Goal: Navigation & Orientation: Find specific page/section

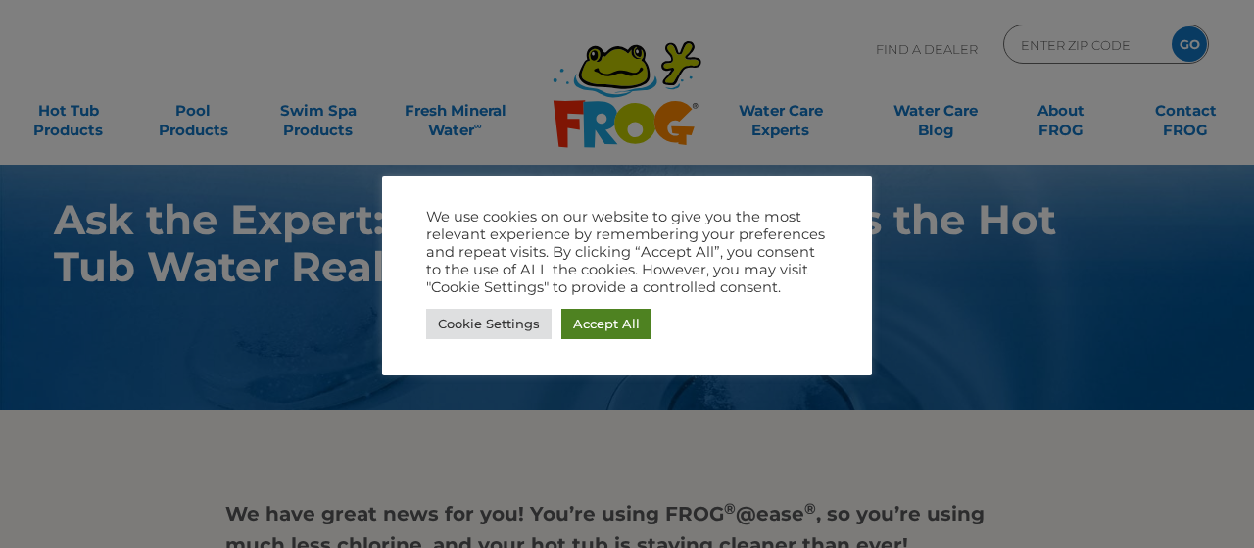
click at [589, 328] on link "Accept All" at bounding box center [606, 324] width 90 height 30
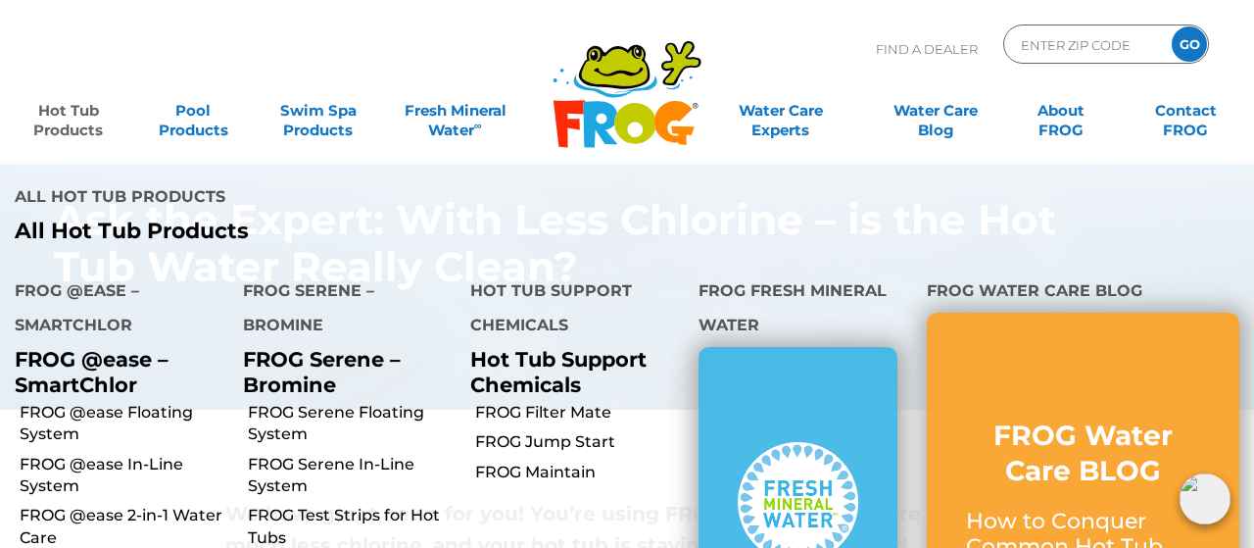
click at [68, 120] on link "Hot Tub Products" at bounding box center [68, 110] width 97 height 39
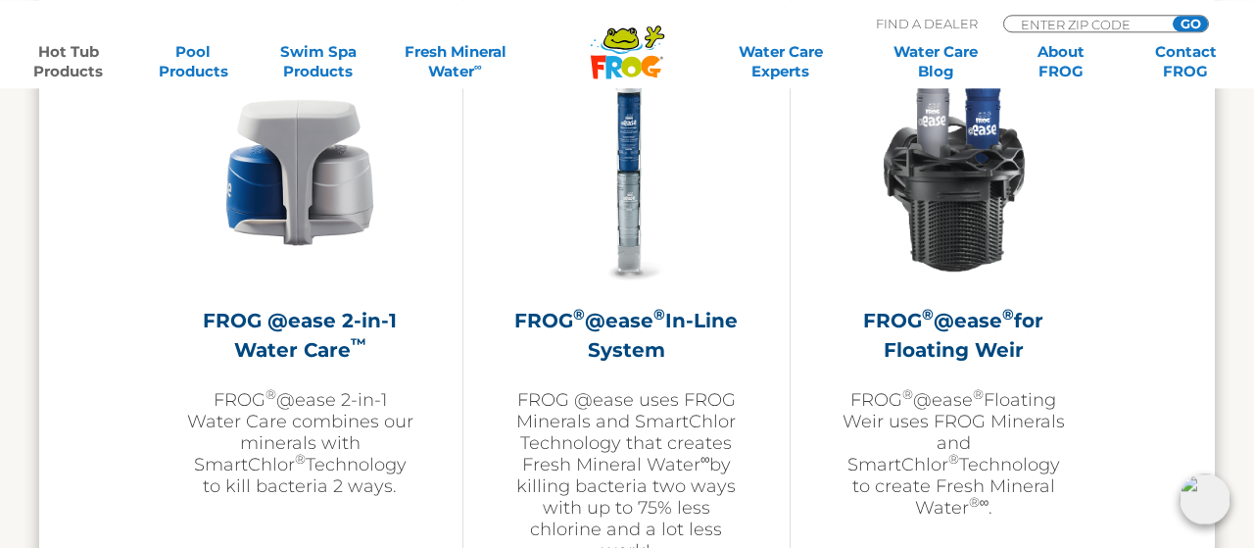
scroll to position [2954, 0]
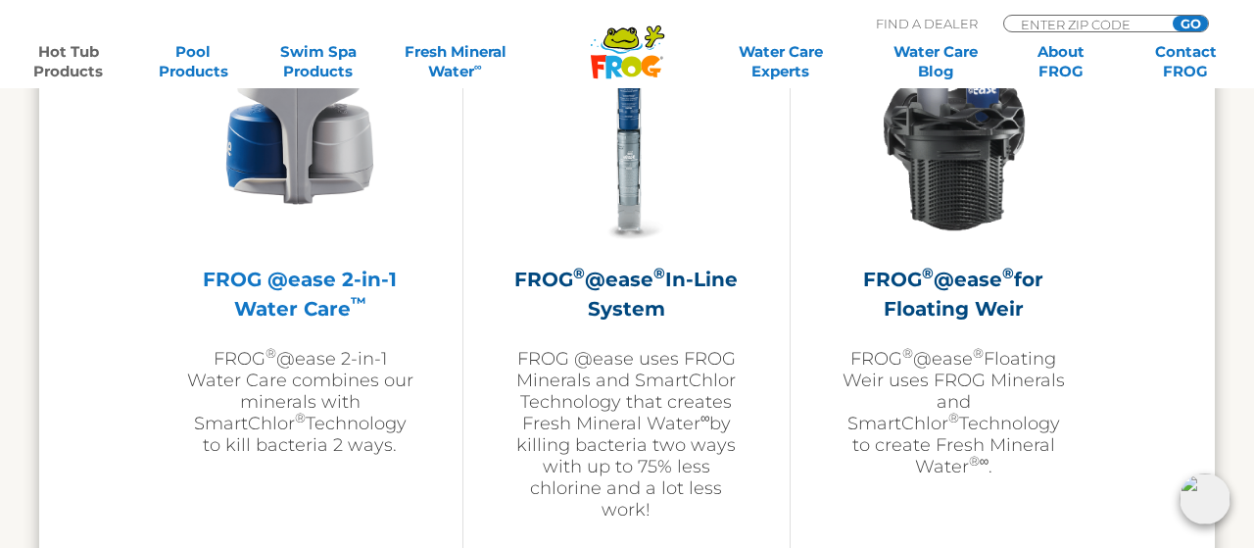
click at [311, 283] on h2 "FROG @ease 2-in-1 Water Care ™" at bounding box center [299, 293] width 227 height 59
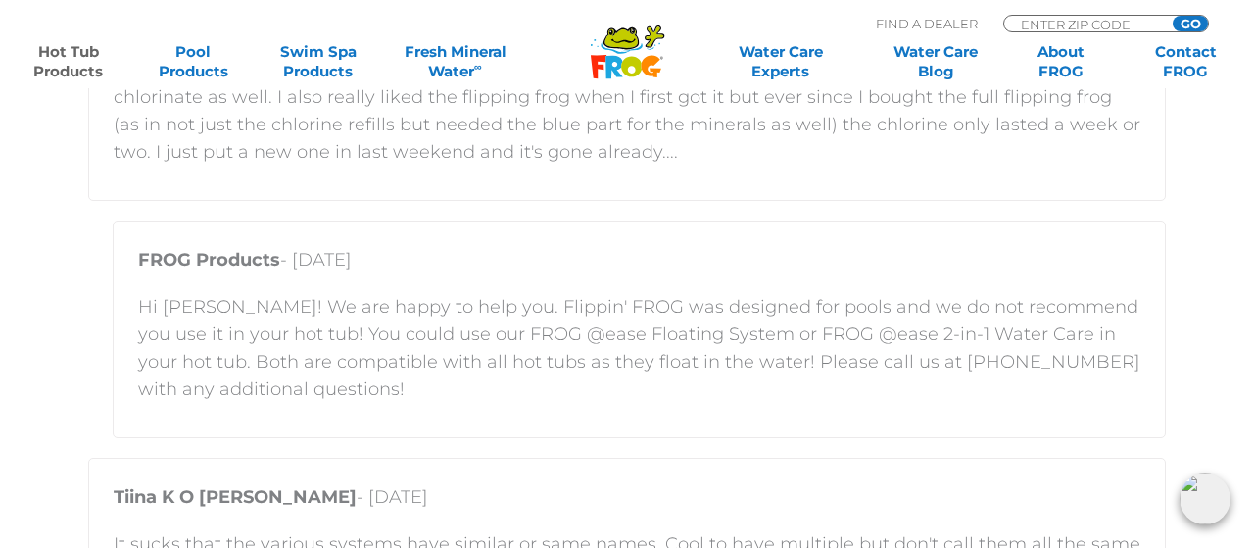
scroll to position [4075, 0]
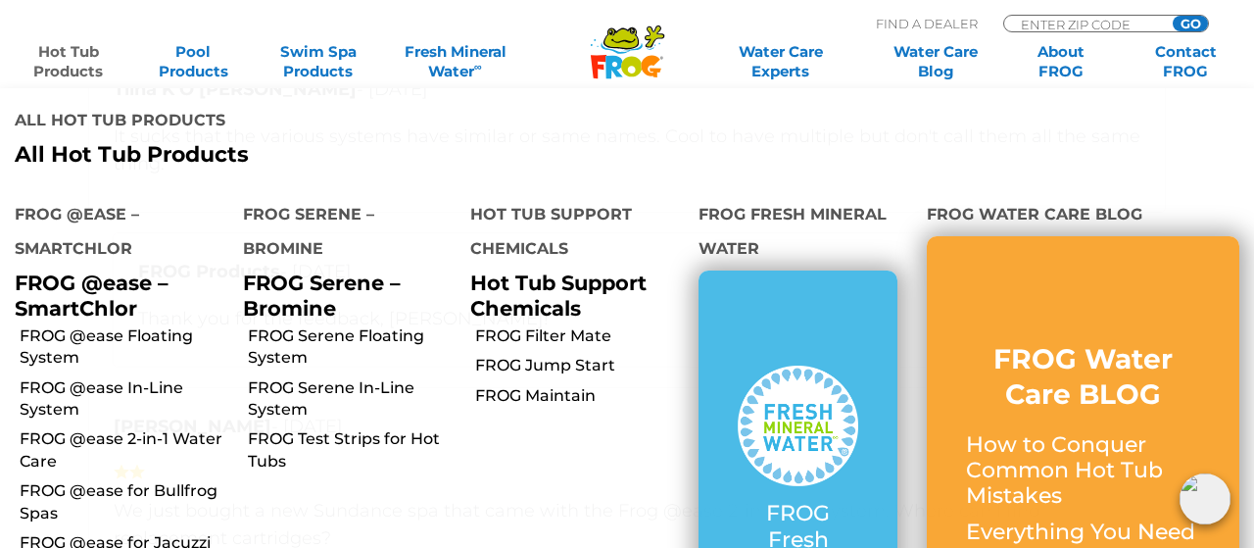
click at [61, 52] on link "Hot Tub Products" at bounding box center [68, 61] width 97 height 39
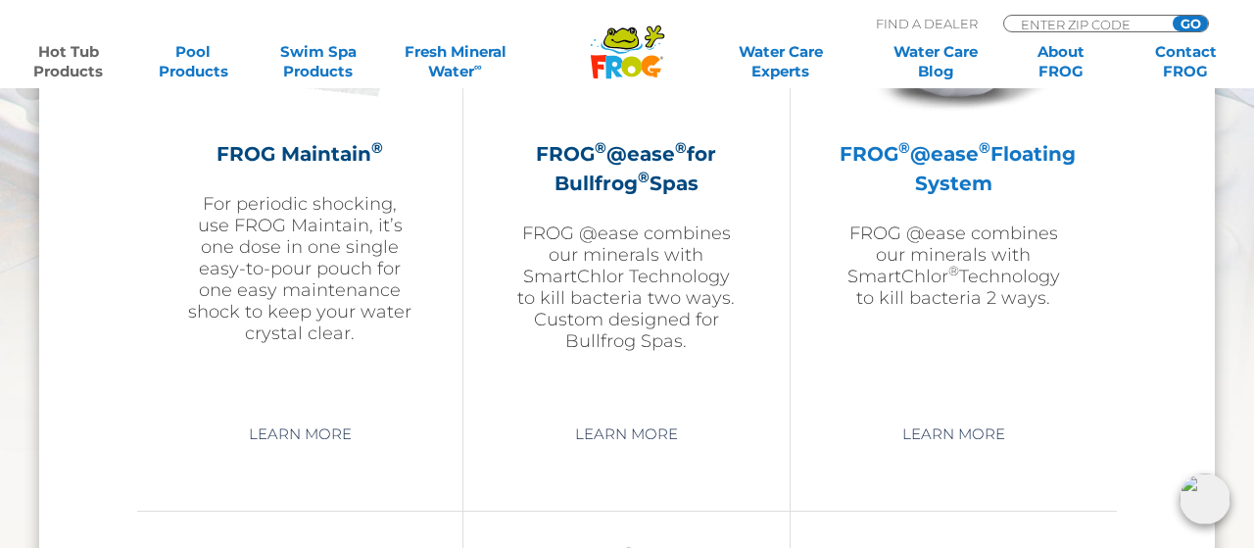
scroll to position [2547, 0]
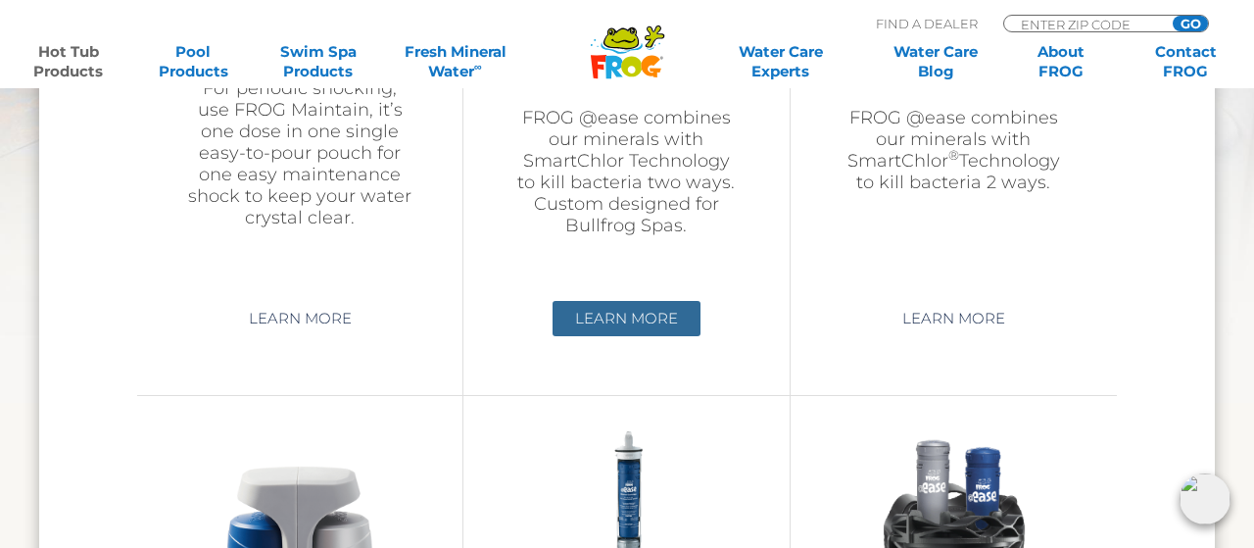
click at [627, 314] on link "Learn More" at bounding box center [626, 318] width 148 height 35
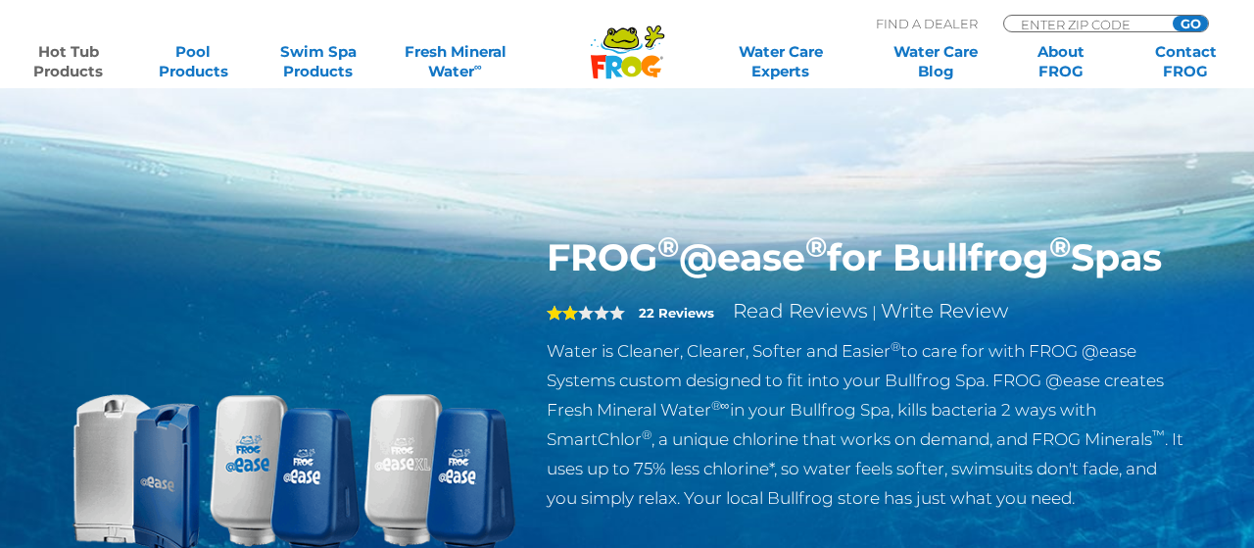
scroll to position [204, 0]
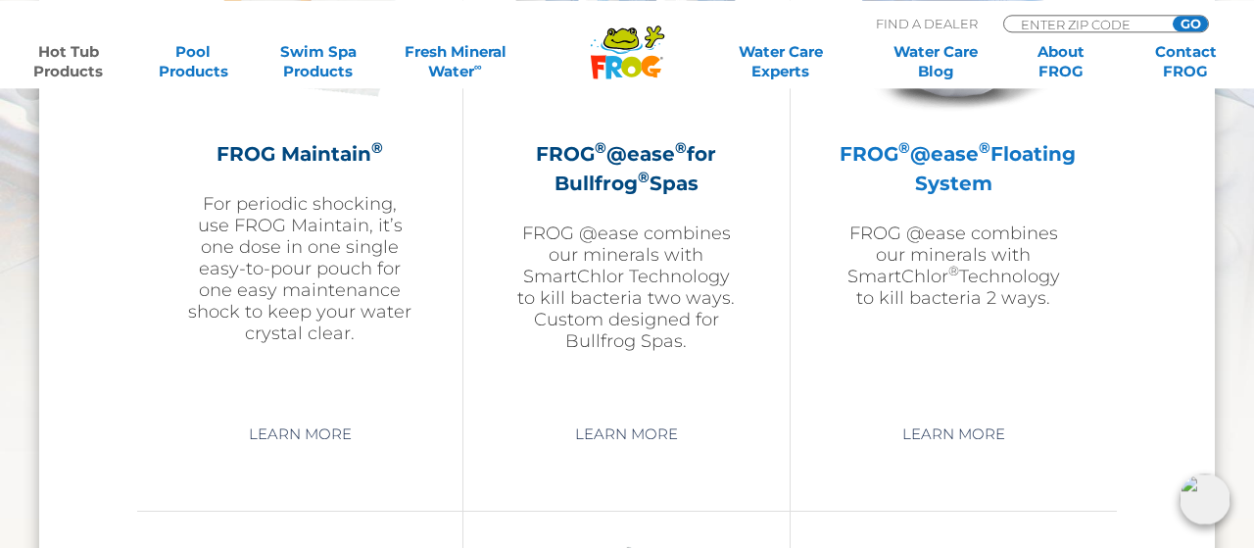
scroll to position [2445, 0]
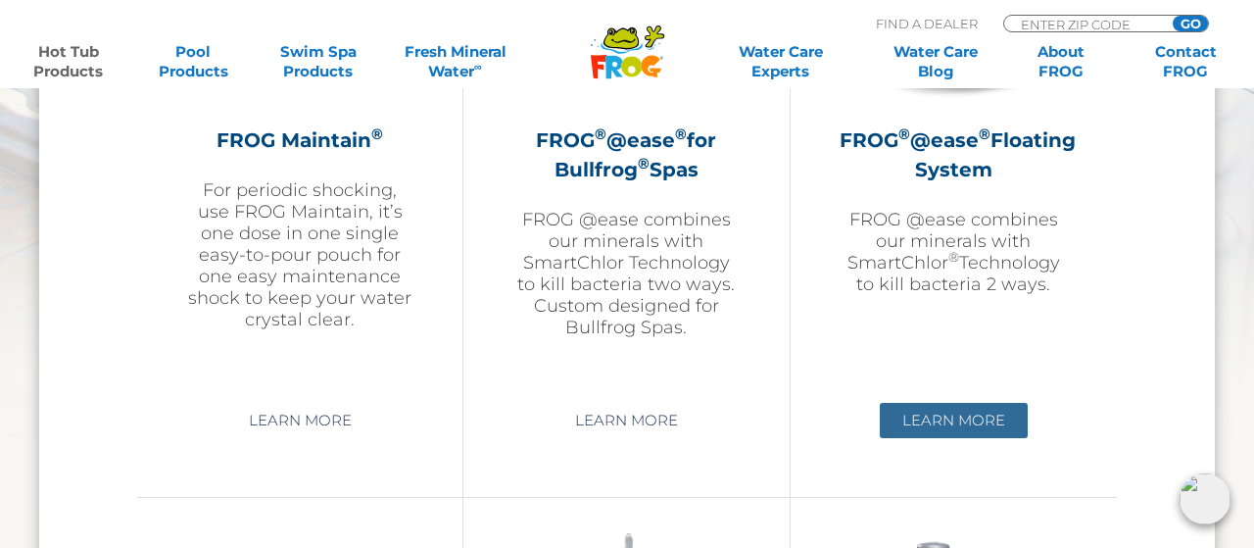
click at [931, 415] on link "Learn More" at bounding box center [954, 420] width 148 height 35
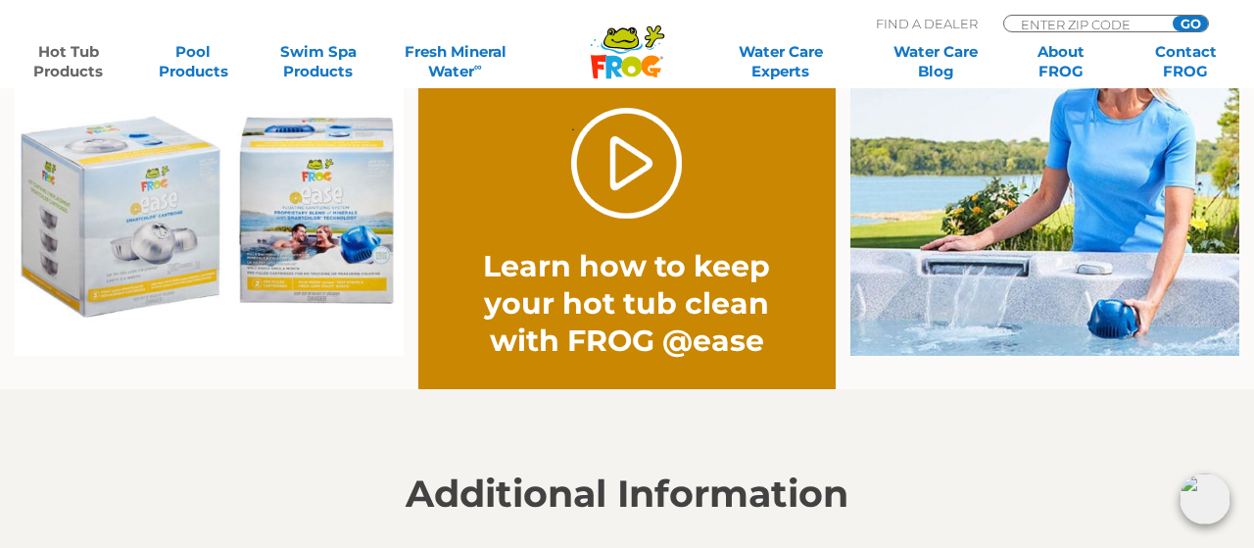
scroll to position [1528, 0]
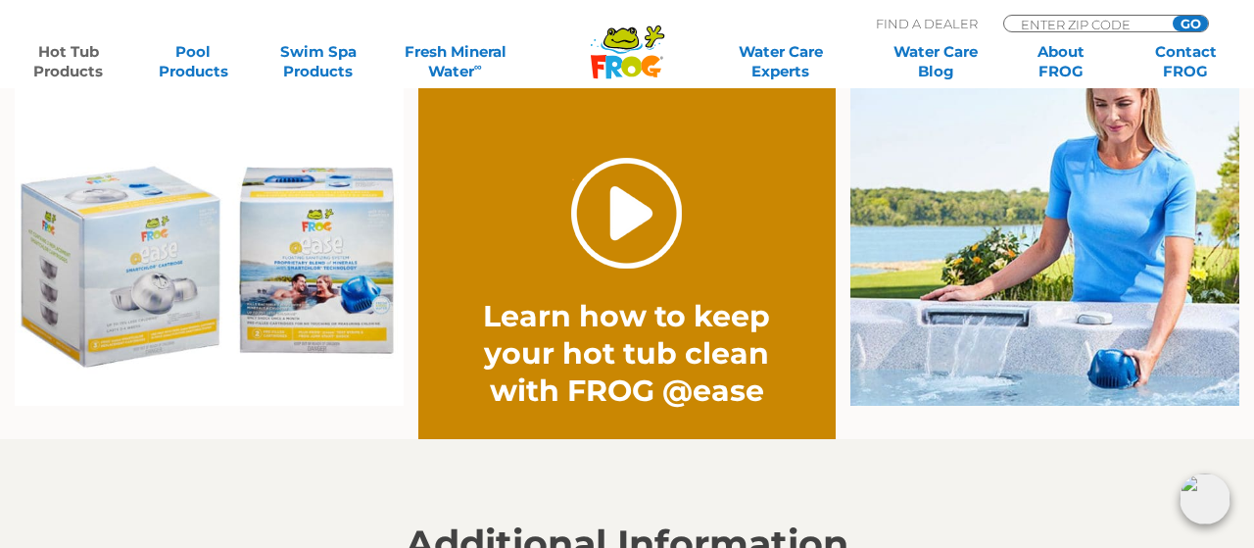
click at [642, 212] on link "." at bounding box center [626, 213] width 111 height 111
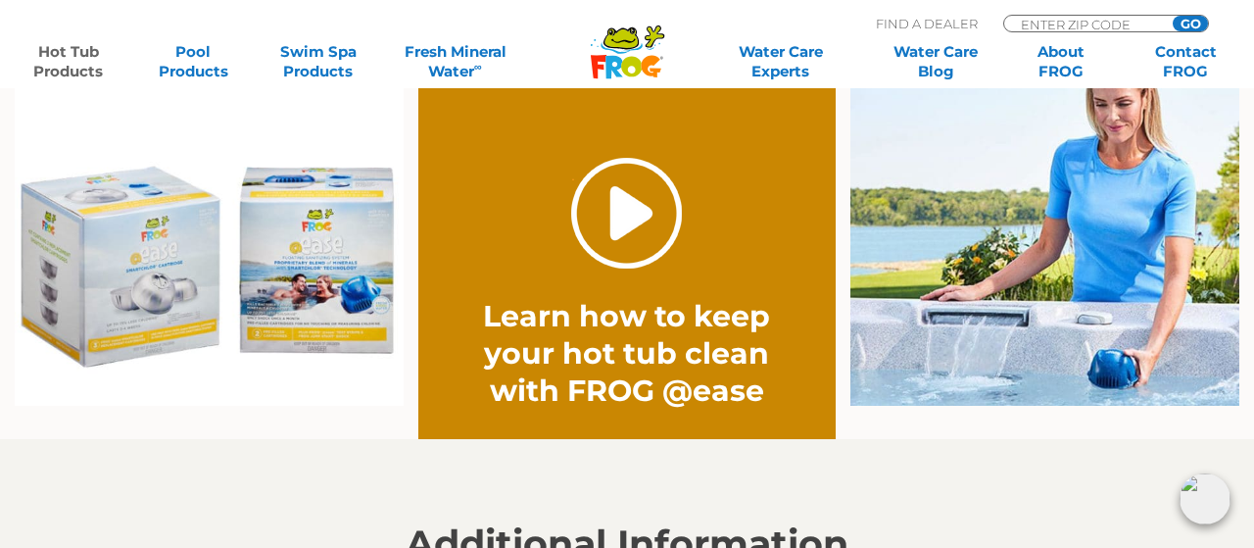
drag, startPoint x: 655, startPoint y: 213, endPoint x: 660, endPoint y: 199, distance: 14.6
click at [657, 204] on link "." at bounding box center [626, 213] width 111 height 111
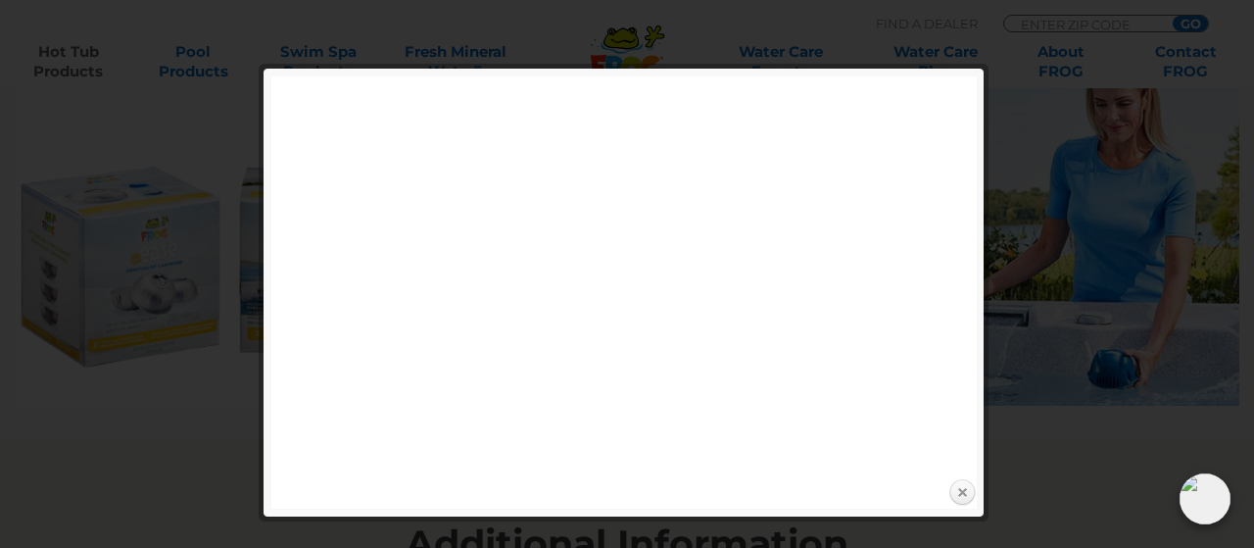
click at [959, 493] on link "Close" at bounding box center [961, 492] width 29 height 29
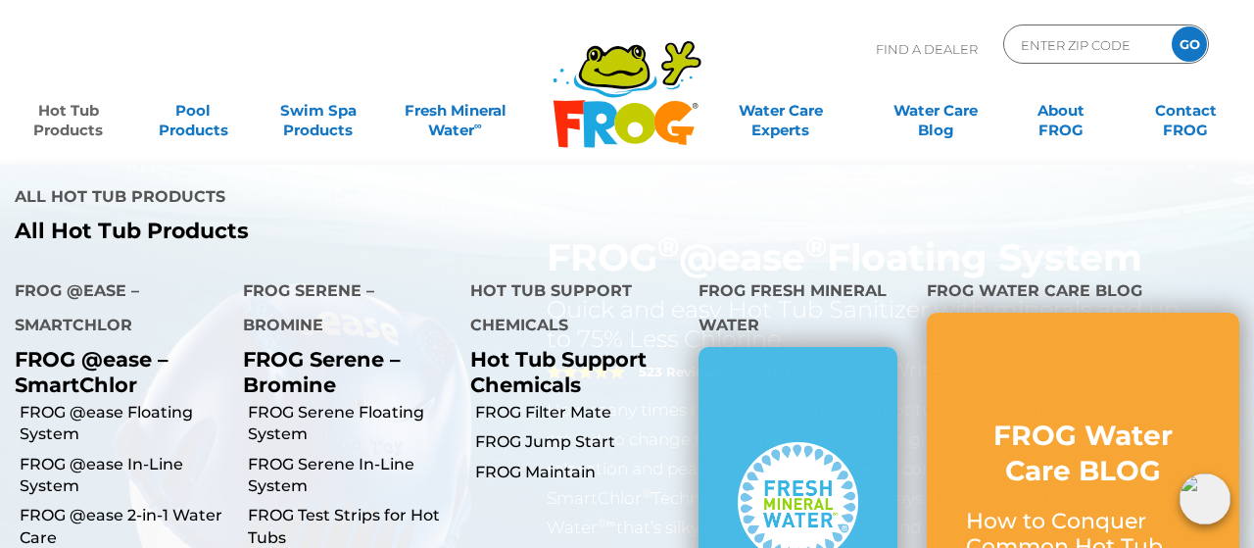
click at [60, 113] on link "Hot Tub Products" at bounding box center [68, 110] width 97 height 39
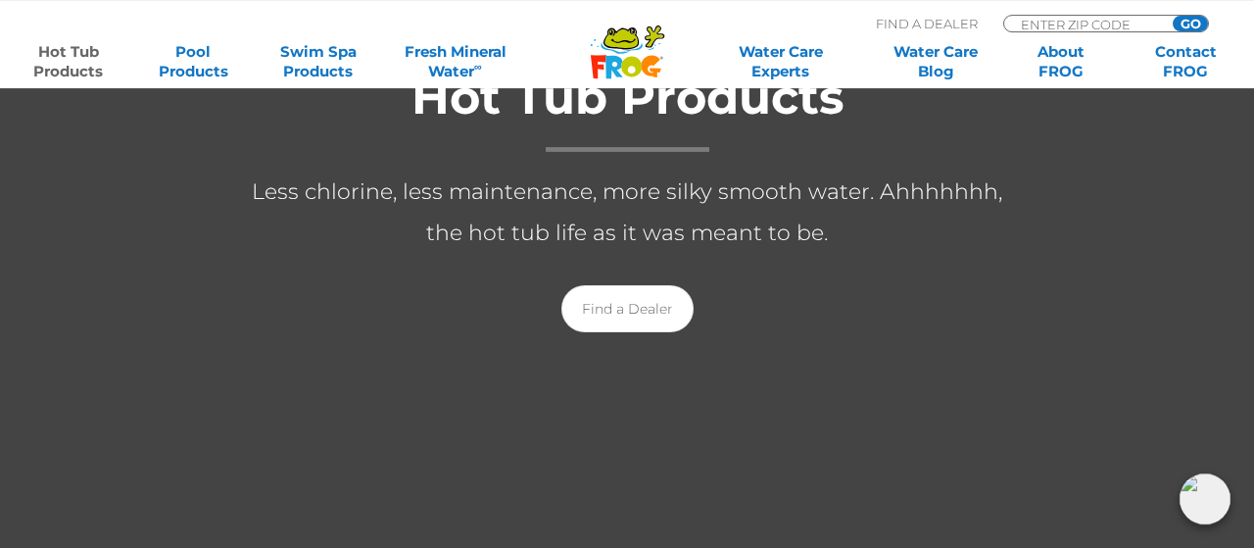
scroll to position [407, 0]
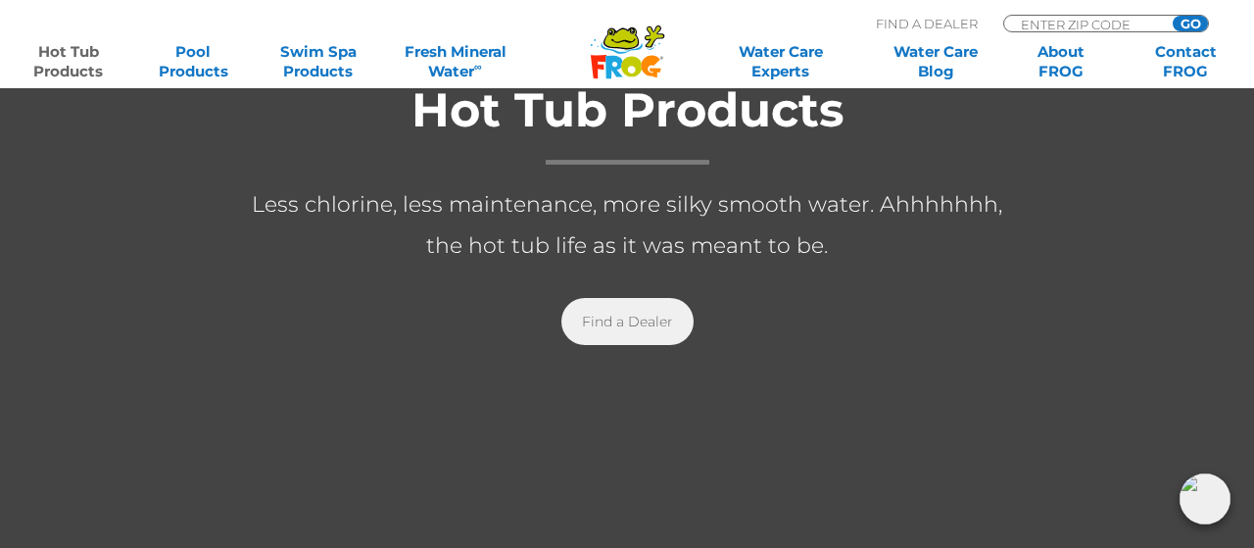
click at [648, 316] on link "Find a Dealer" at bounding box center [627, 321] width 132 height 47
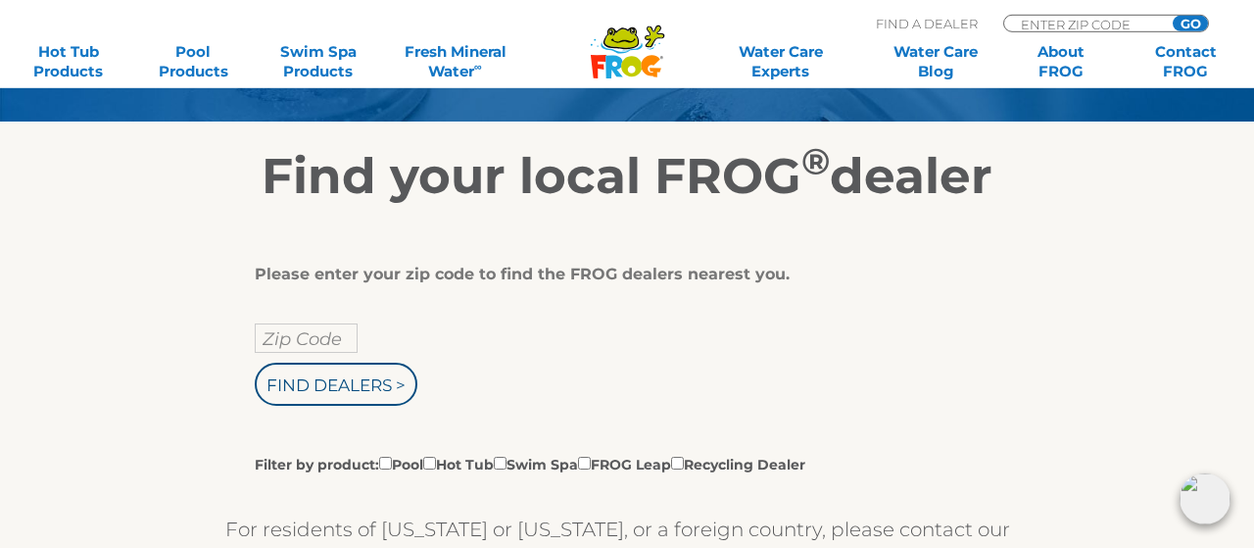
scroll to position [306, 0]
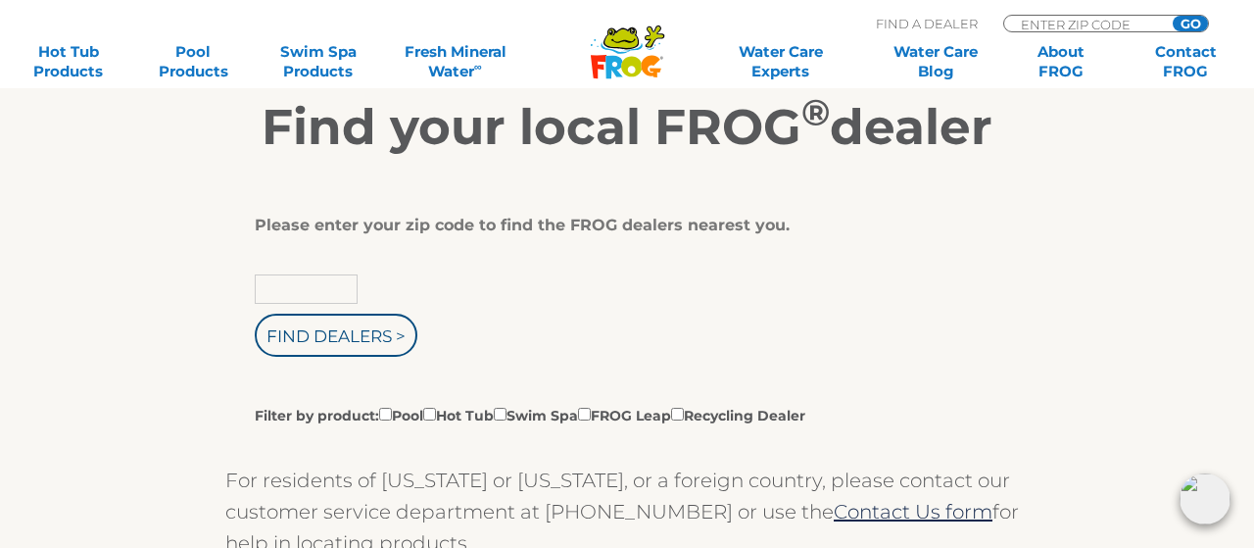
click at [332, 296] on input "text" at bounding box center [306, 288] width 103 height 29
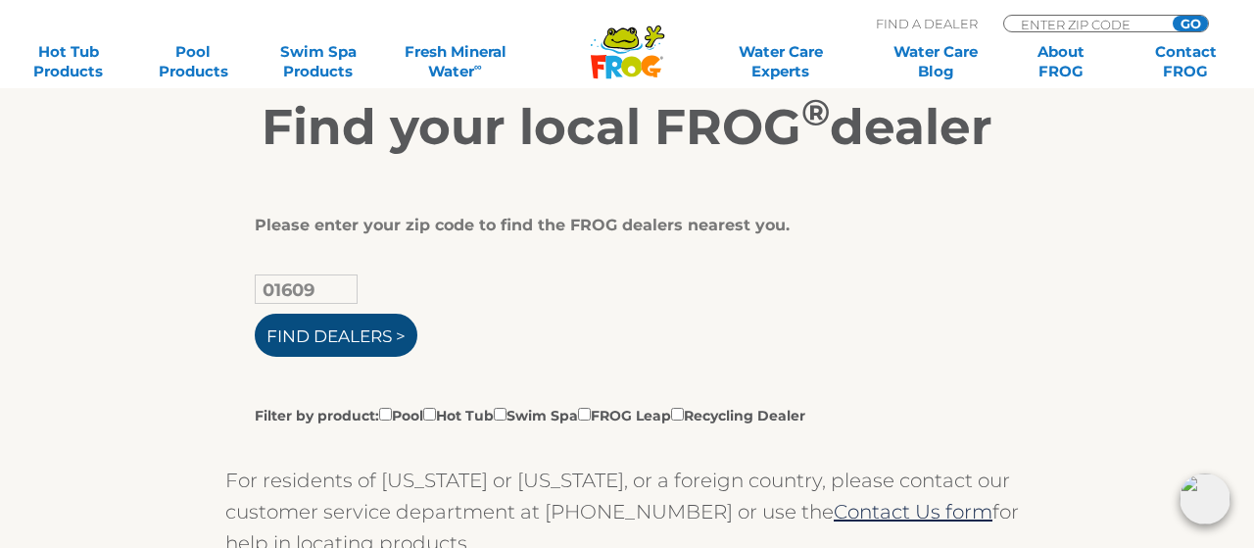
type input "01609"
click at [369, 340] on input "Find Dealers >" at bounding box center [336, 334] width 163 height 43
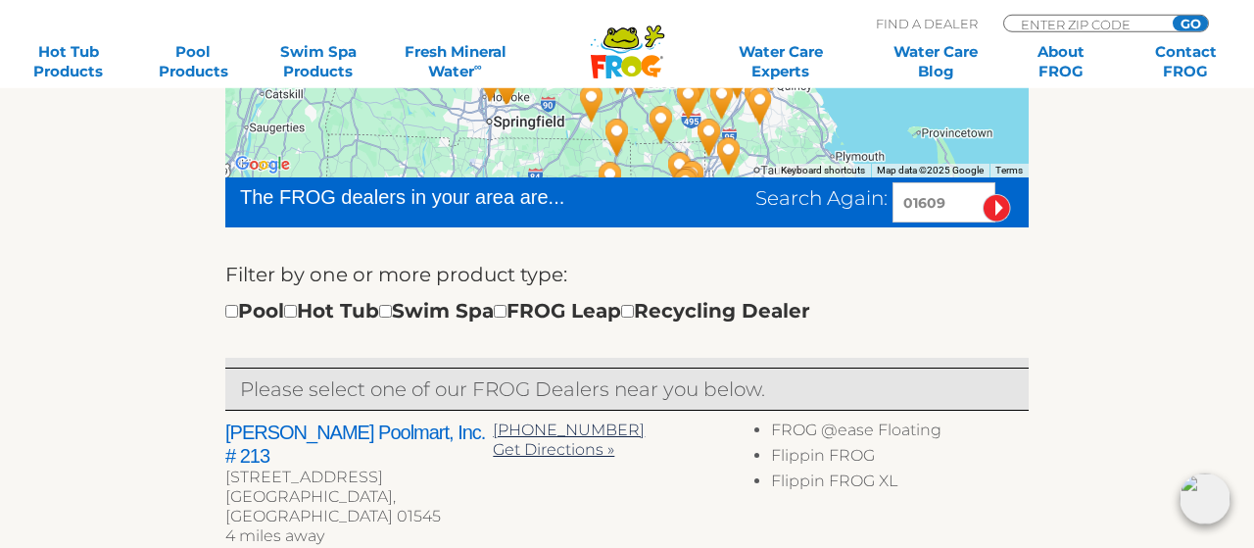
scroll to position [509, 0]
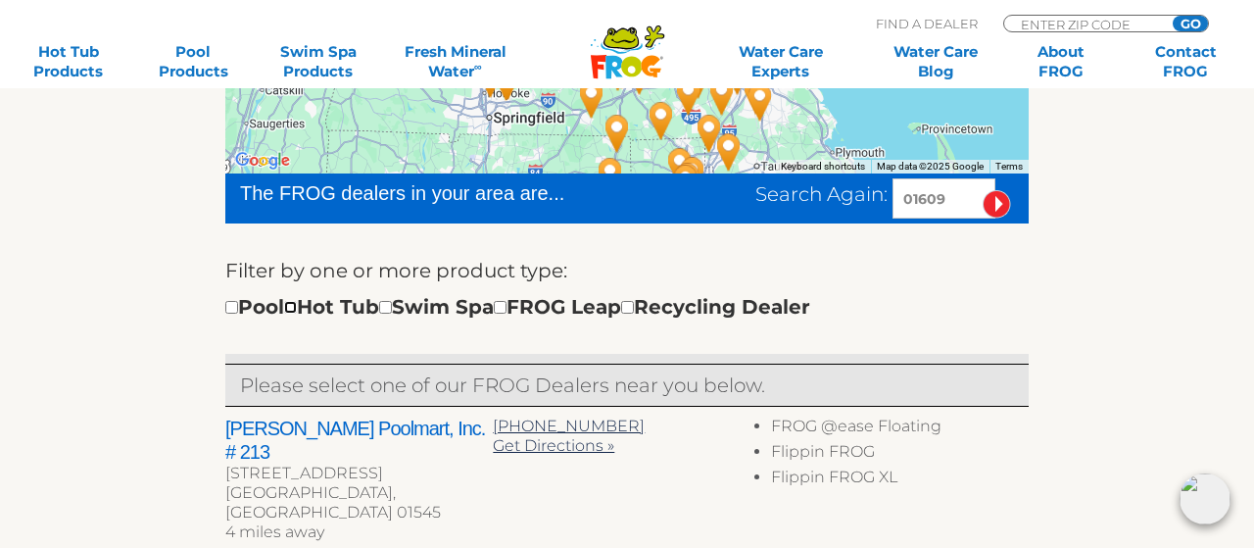
click at [297, 305] on input "checkbox" at bounding box center [290, 307] width 13 height 13
checkbox input "true"
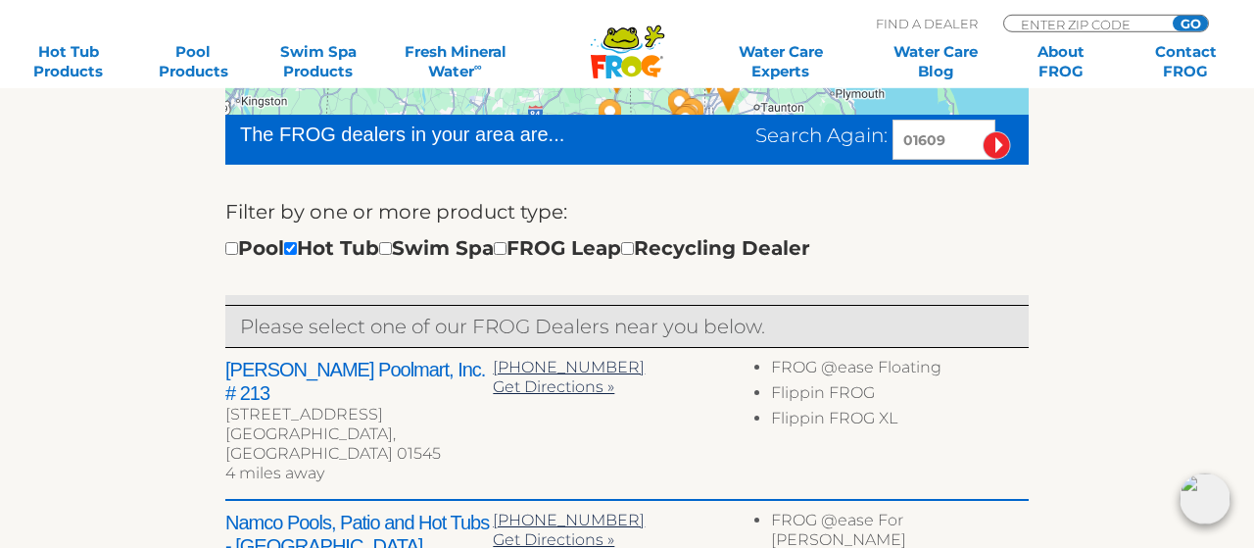
scroll to position [693, 0]
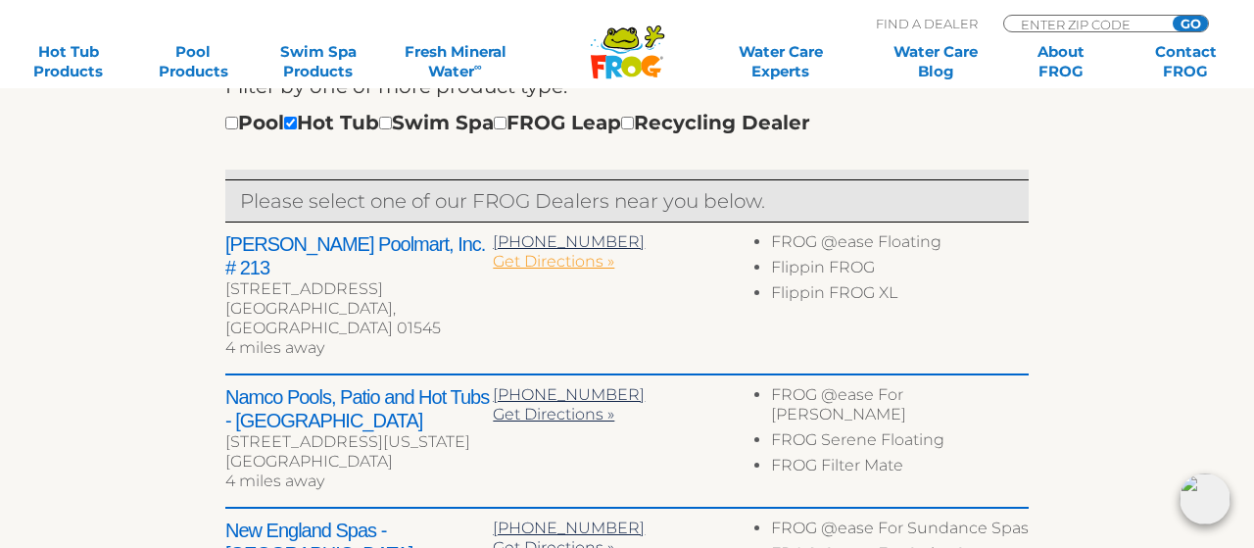
click at [527, 258] on span "Get Directions »" at bounding box center [553, 261] width 121 height 19
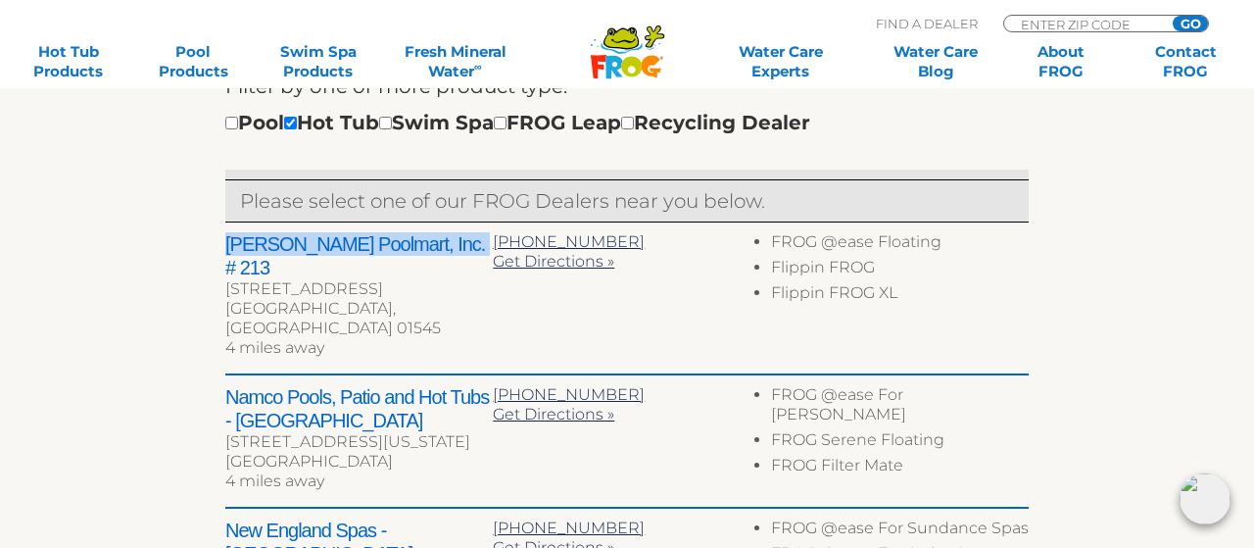
drag, startPoint x: 225, startPoint y: 238, endPoint x: 459, endPoint y: 246, distance: 234.2
click at [459, 246] on h2 "[PERSON_NAME] Poolmart, Inc. # 213" at bounding box center [358, 255] width 267 height 47
copy h2 "[PERSON_NAME] Poolmart, Inc. # 213"
